Goal: Feedback & Contribution: Leave review/rating

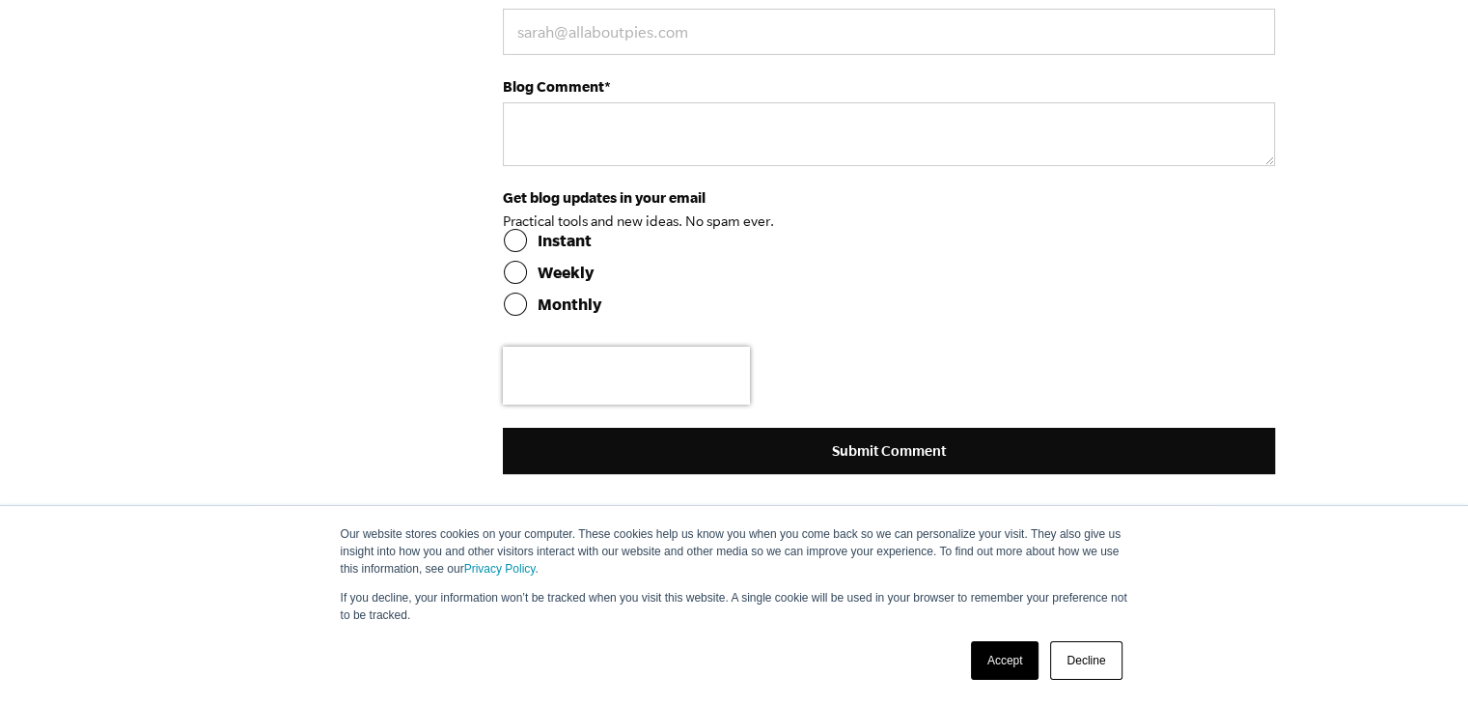
scroll to position [6760, 0]
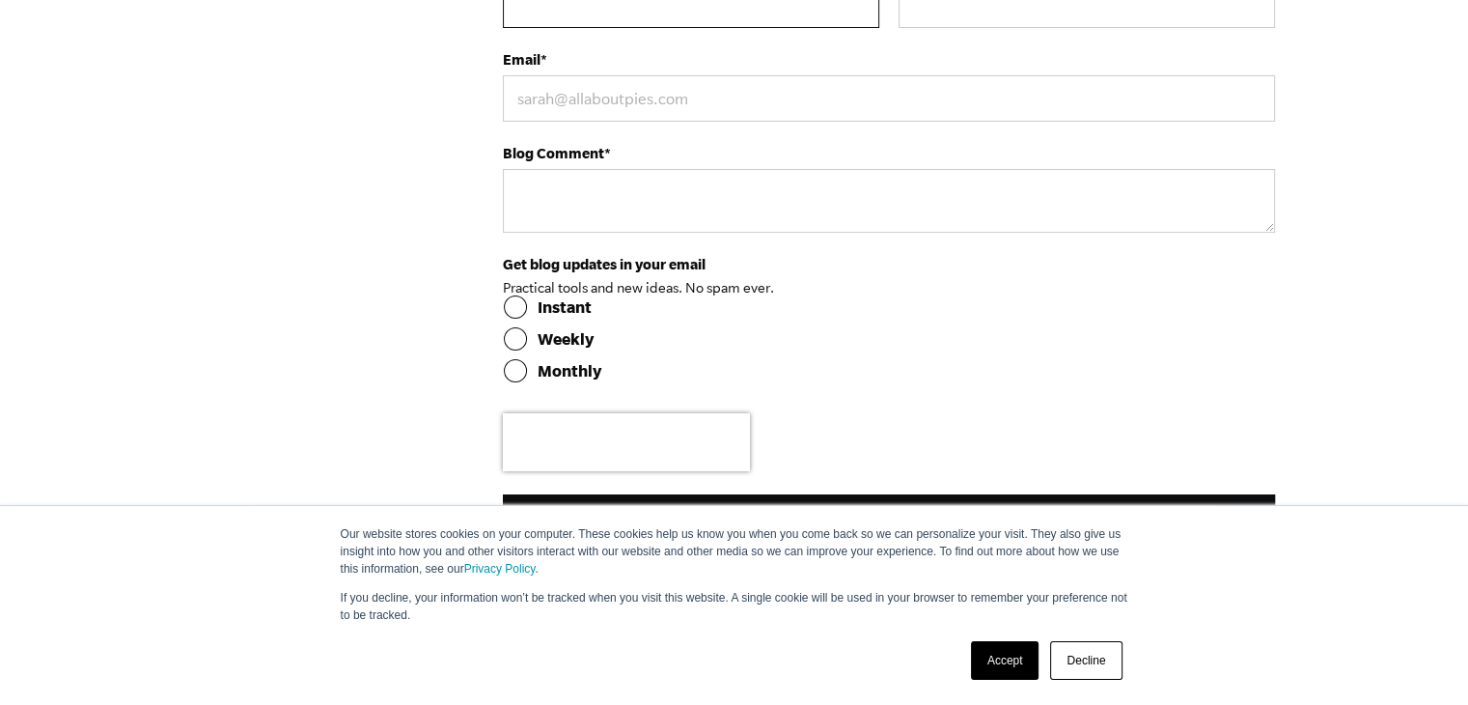
click at [678, 28] on input "First Name *" at bounding box center [691, 5] width 377 height 46
type input "[PERSON_NAME]"
type input "[EMAIL_ADDRESS][DOMAIN_NAME]"
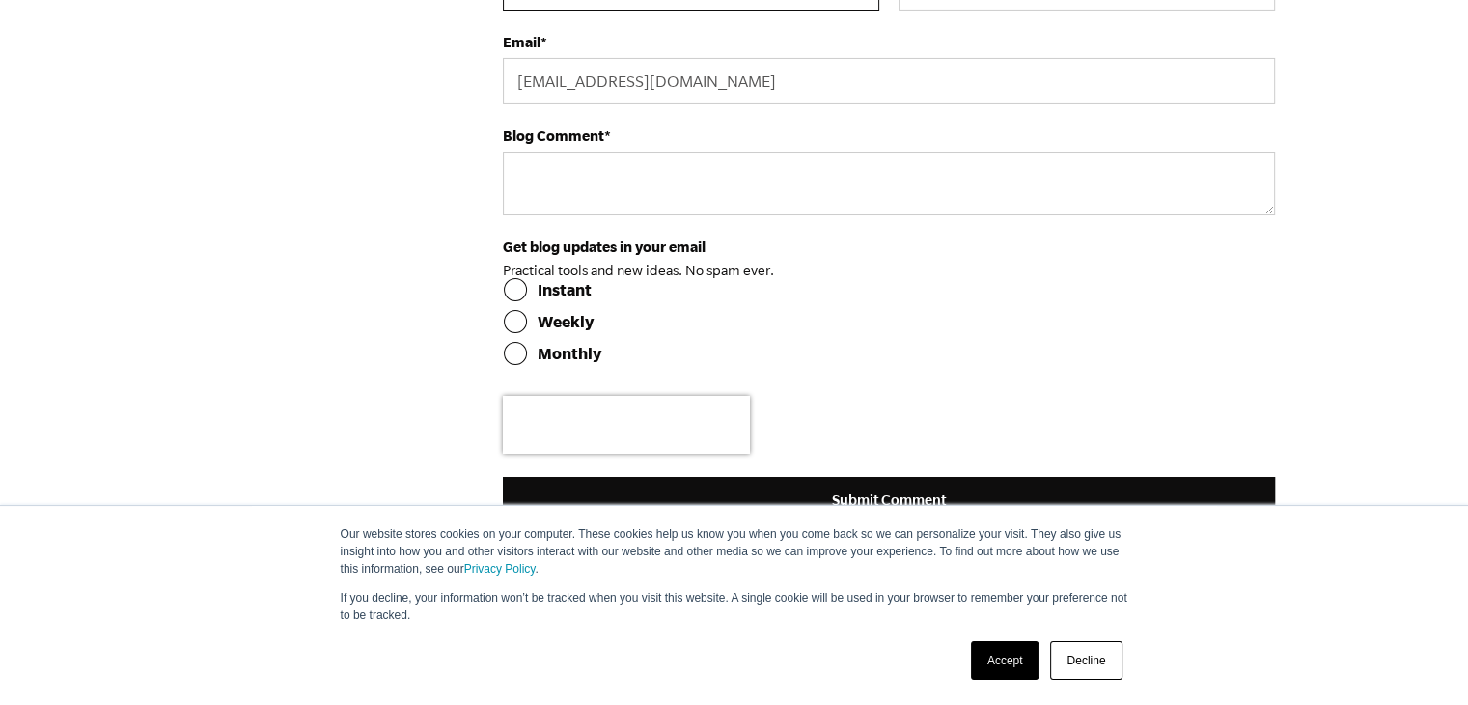
scroll to position [7050, 0]
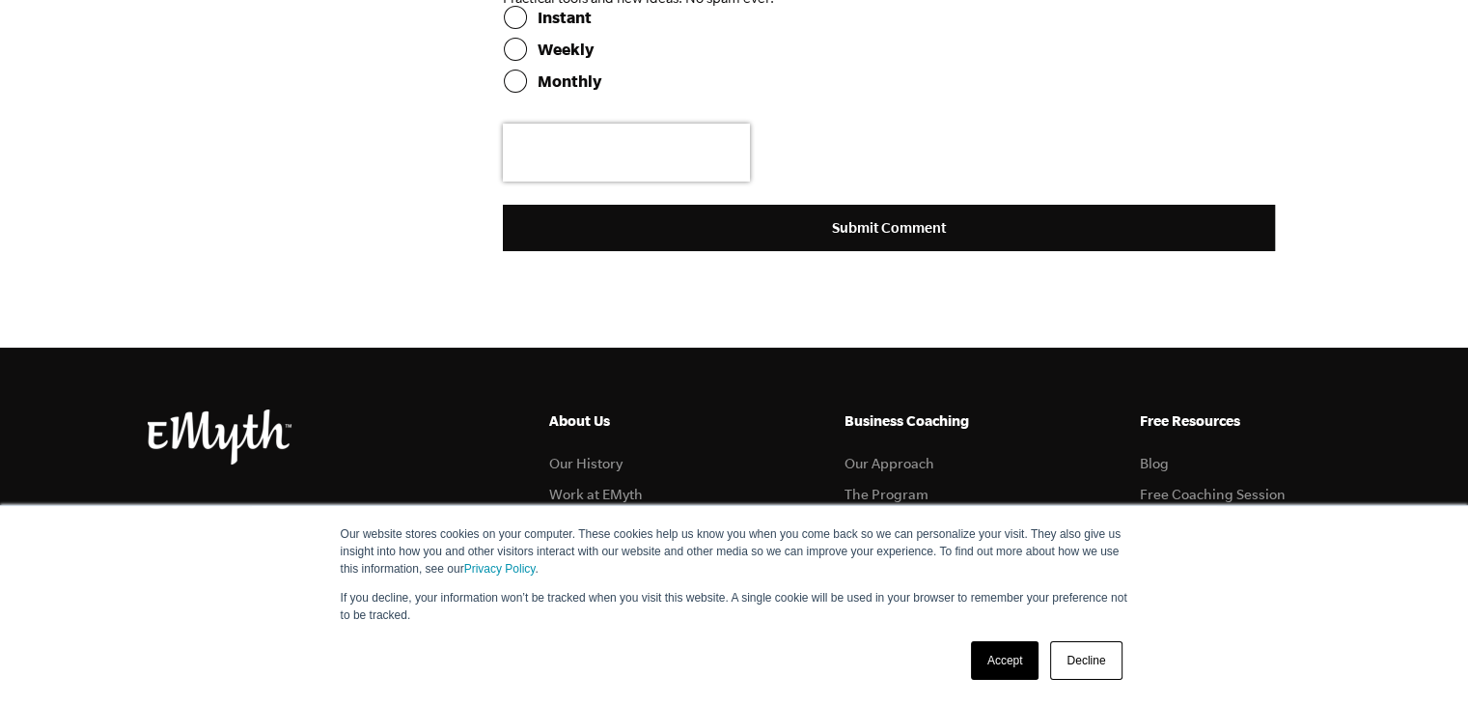
paste textarea "[URL][DOMAIN_NAME]"
type textarea "[URL][DOMAIN_NAME]"
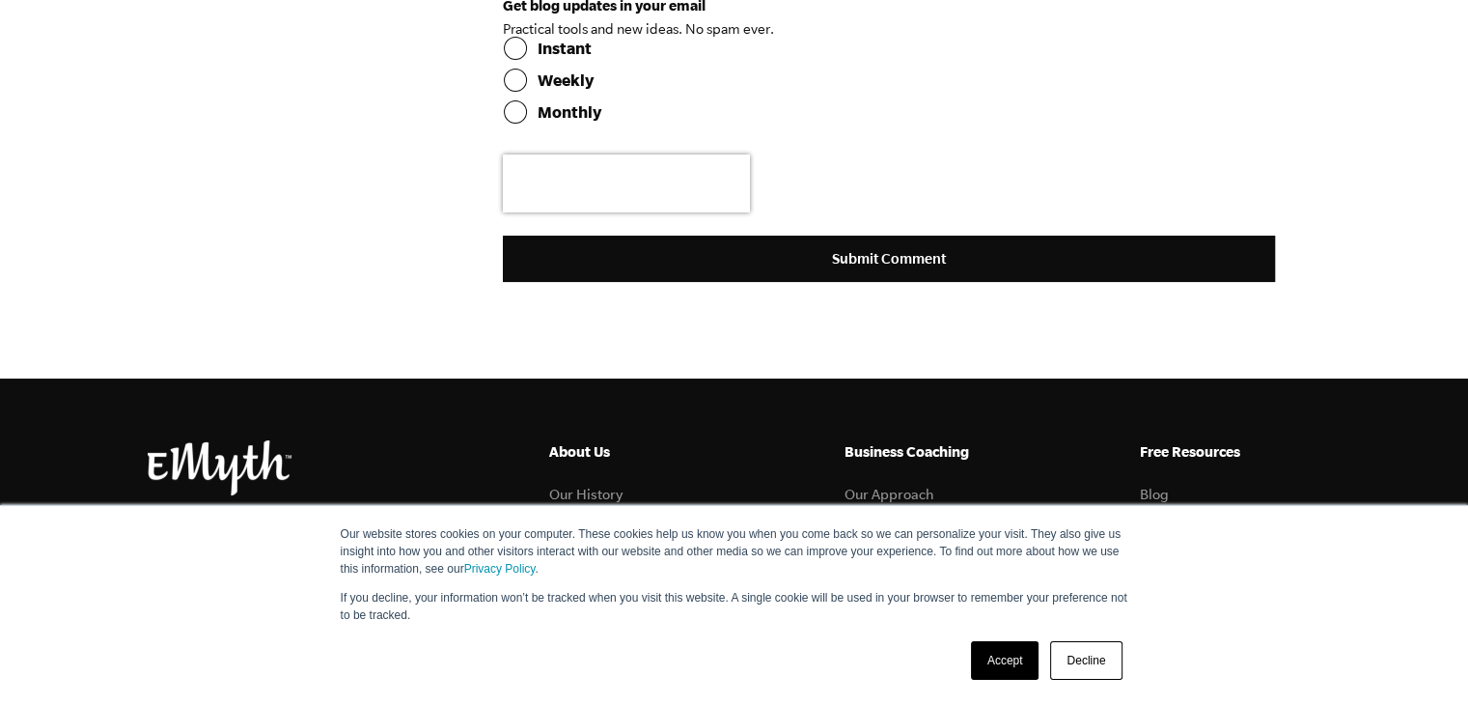
drag, startPoint x: 772, startPoint y: 236, endPoint x: 697, endPoint y: 423, distance: 201.9
paste textarea "Tital:bulk msg | Ratsms [DOMAIN_NAME] offers fast and efficient bulk msg soluti…"
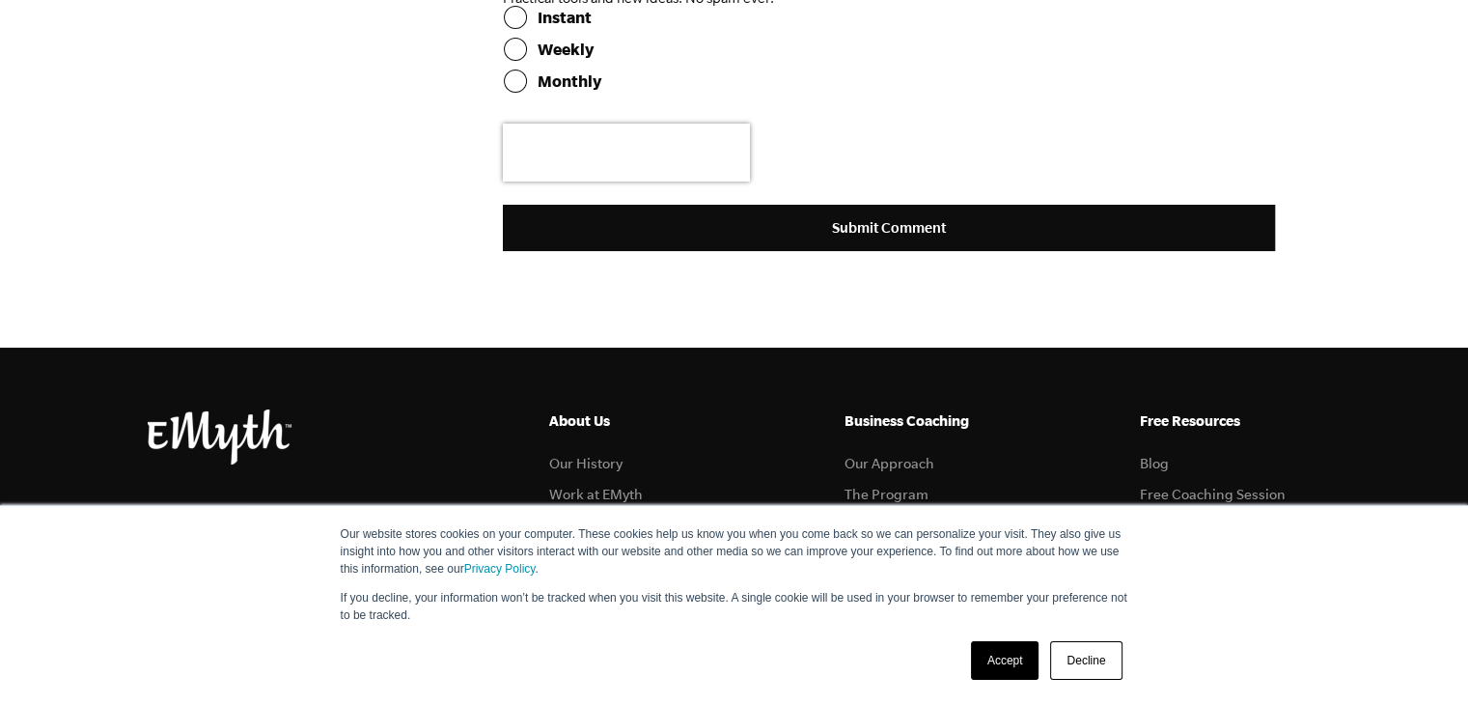
type textarea "Tital:bulk msg | Ratsms [DOMAIN_NAME] offers fast and efficient bulk msg soluti…"
click at [517, 93] on input "Monthly" at bounding box center [889, 81] width 772 height 23
radio input "true"
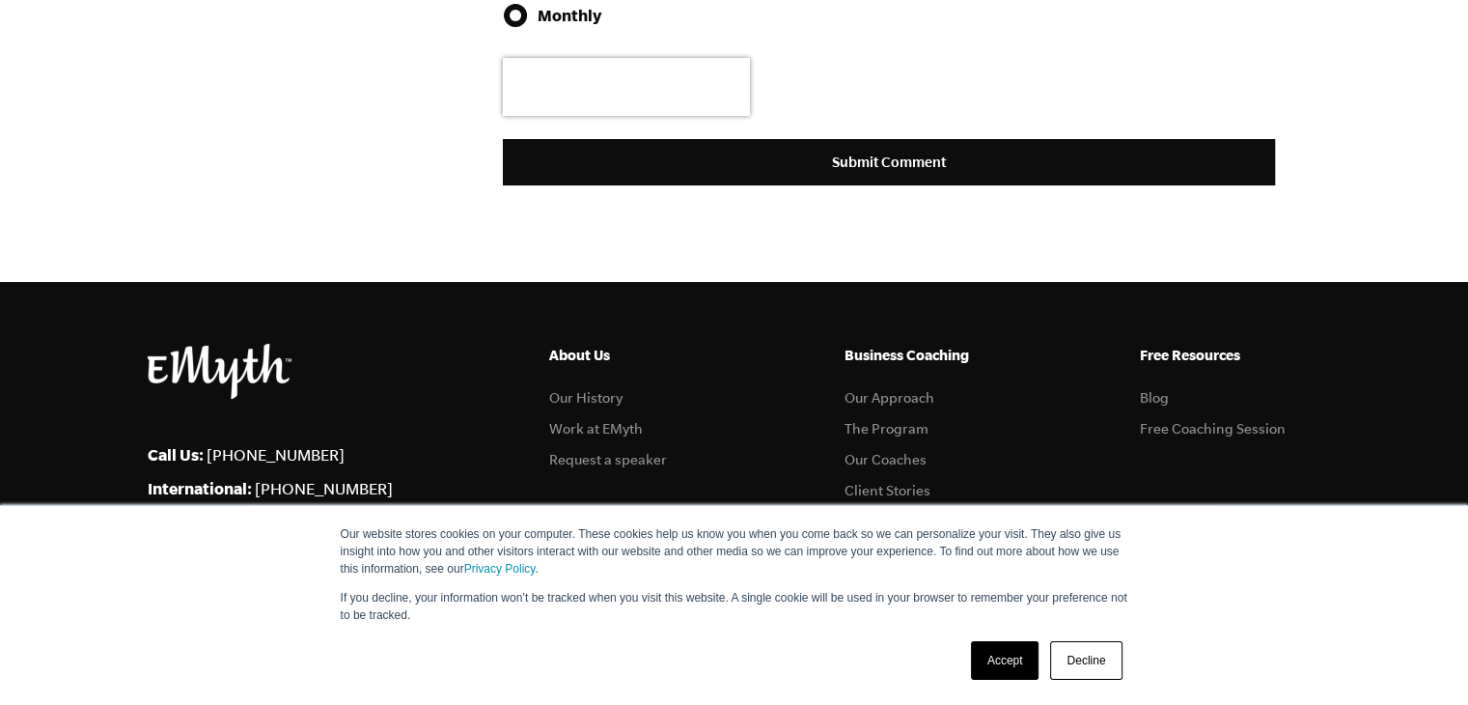
scroll to position [7147, 0]
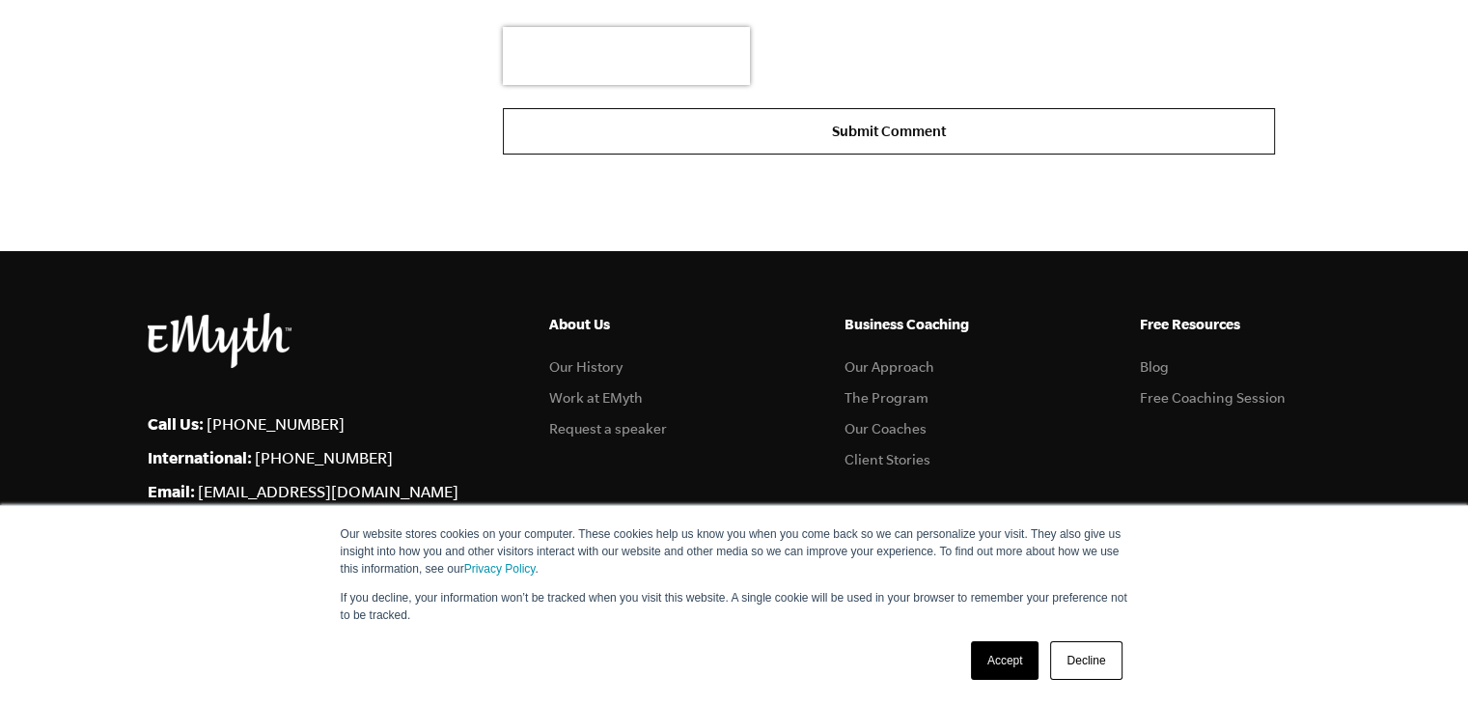
click at [873, 154] on input "Submit Comment" at bounding box center [889, 131] width 772 height 46
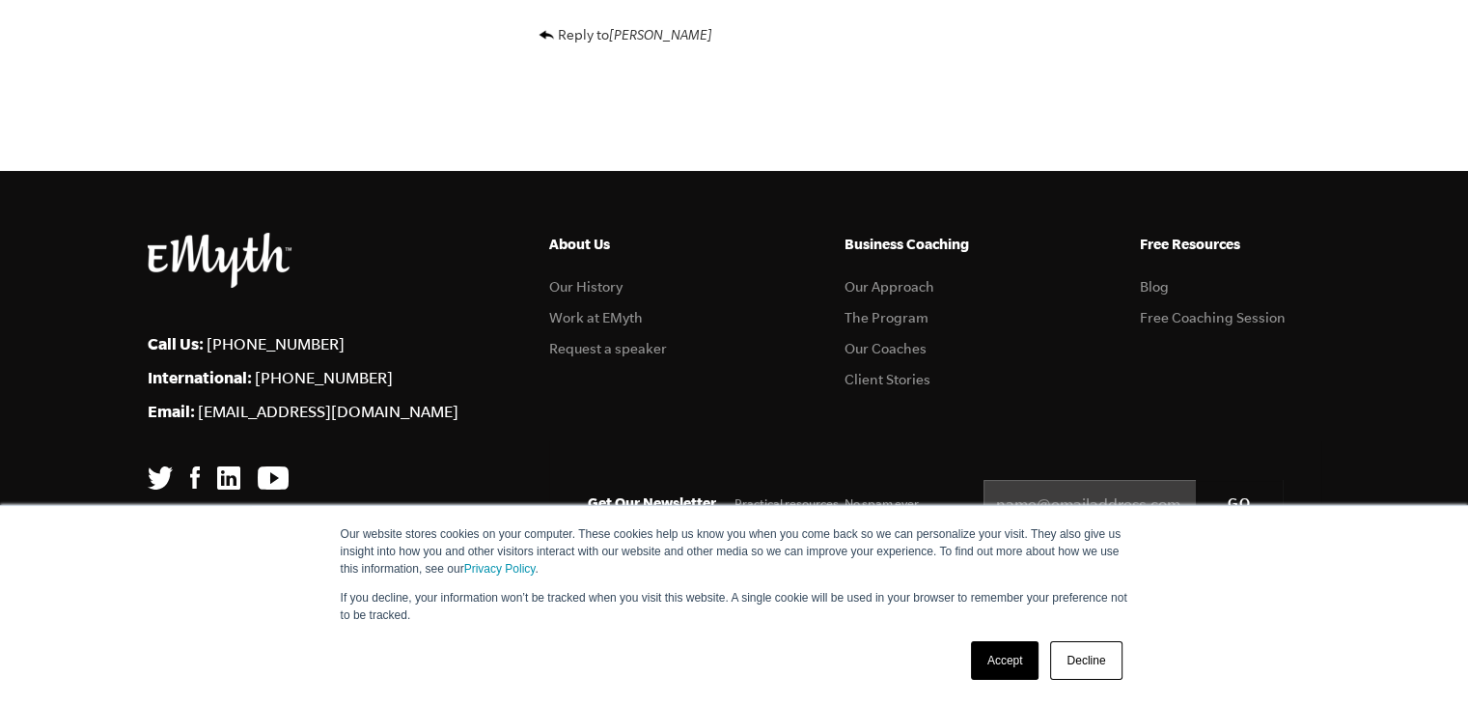
scroll to position [6892, 0]
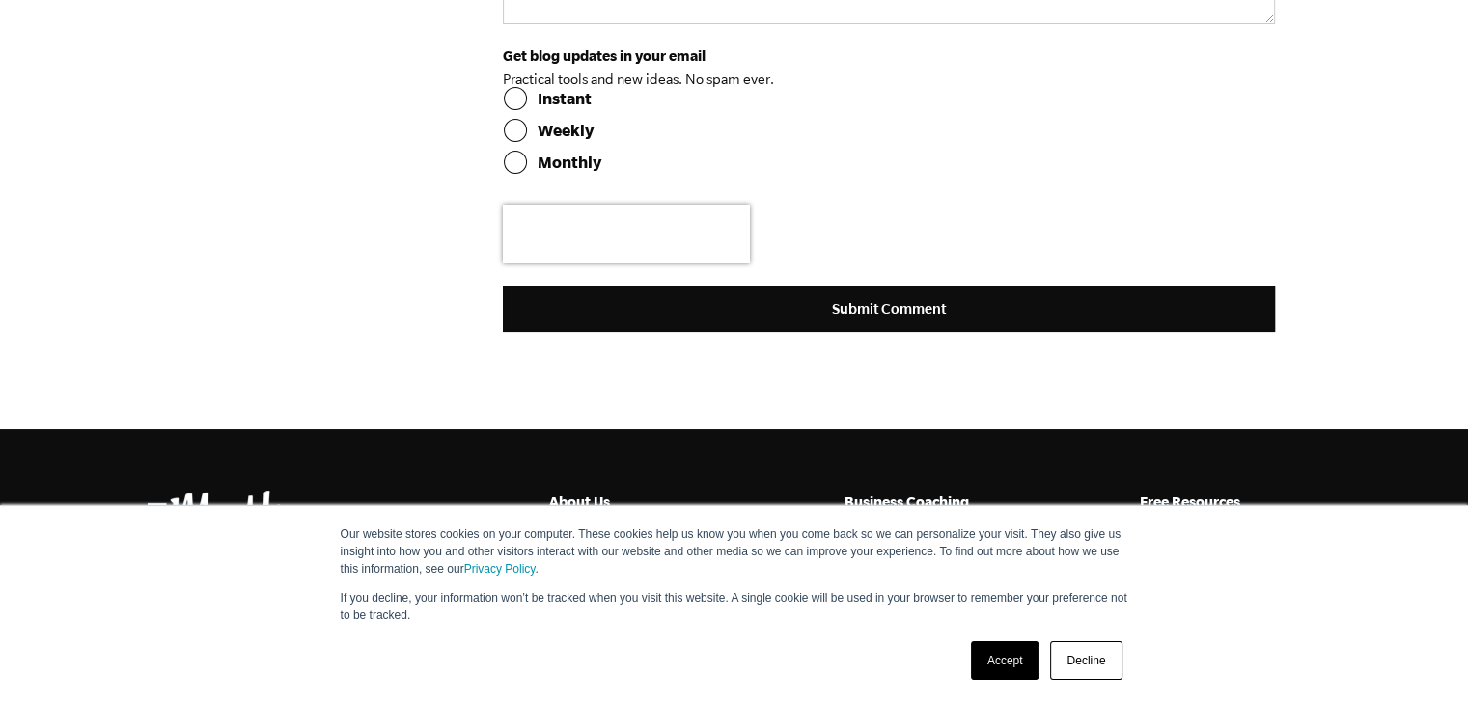
scroll to position [6743, 0]
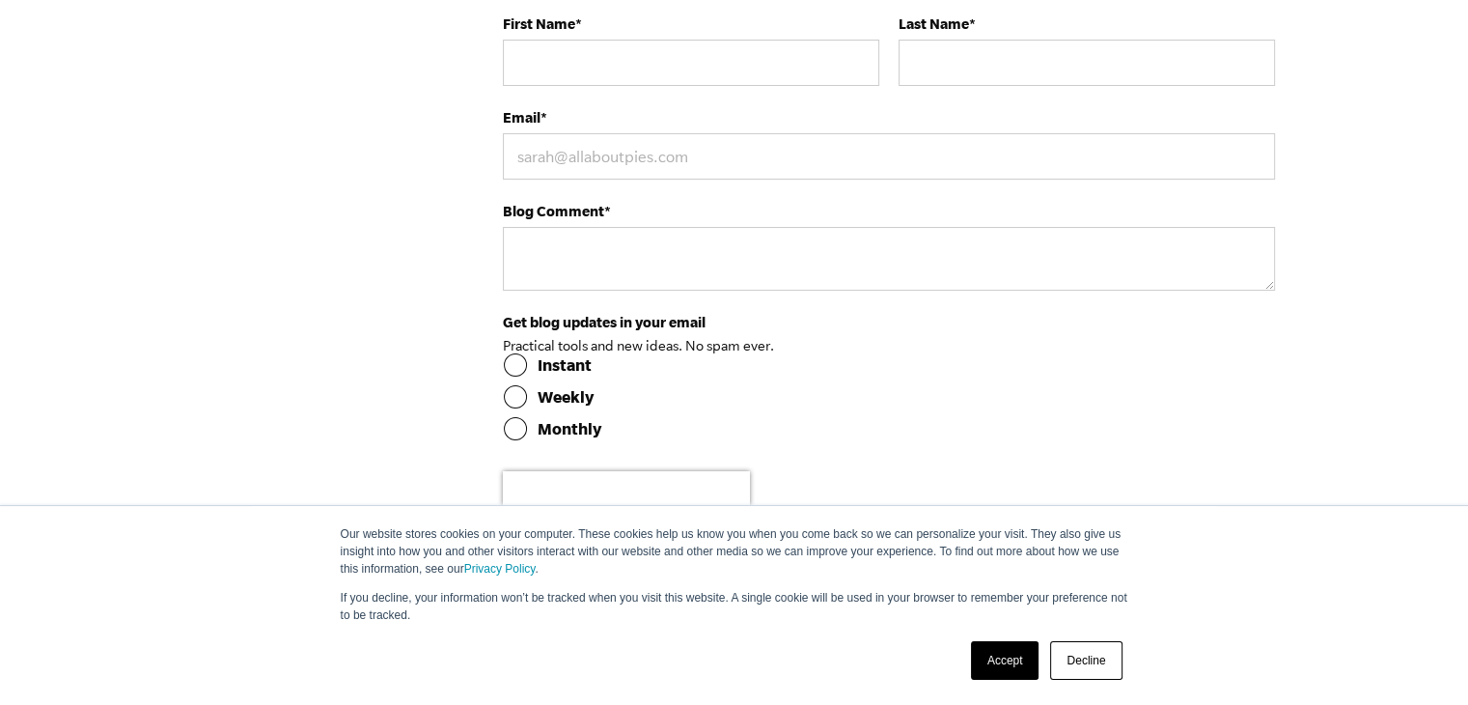
drag, startPoint x: 572, startPoint y: 195, endPoint x: 576, endPoint y: 216, distance: 21.8
